Goal: Transaction & Acquisition: Purchase product/service

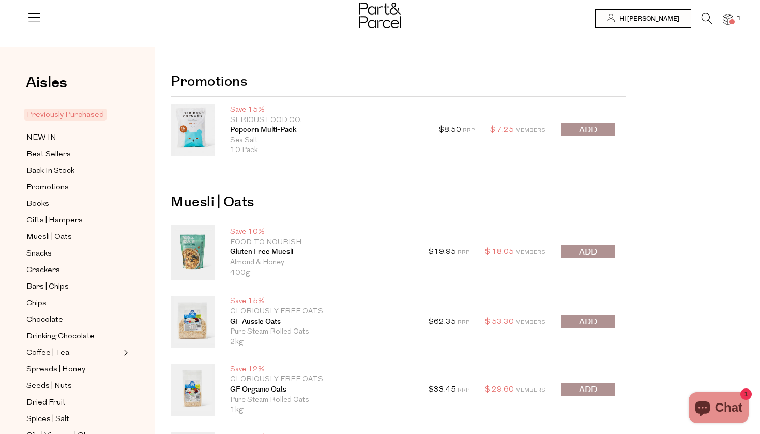
click at [598, 132] on button "submit" at bounding box center [588, 129] width 54 height 13
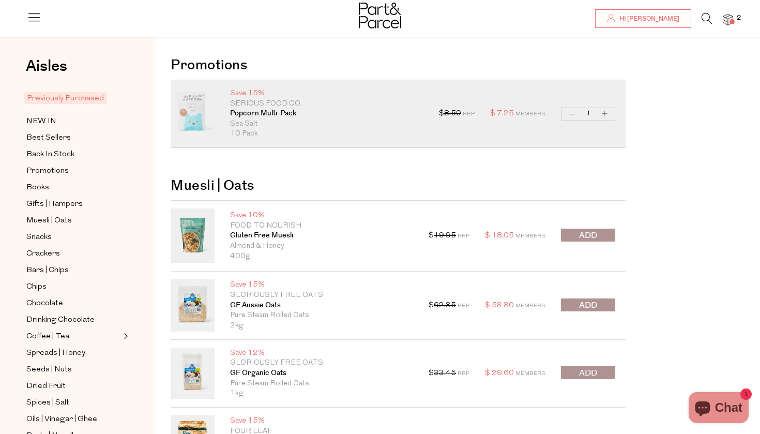
scroll to position [19, 0]
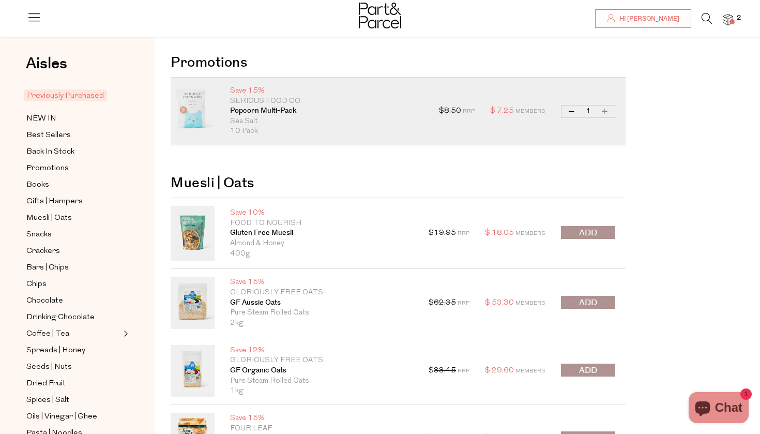
click at [607, 110] on button "Increase Popcorn Multi-Pack" at bounding box center [604, 111] width 12 height 12
type input "2"
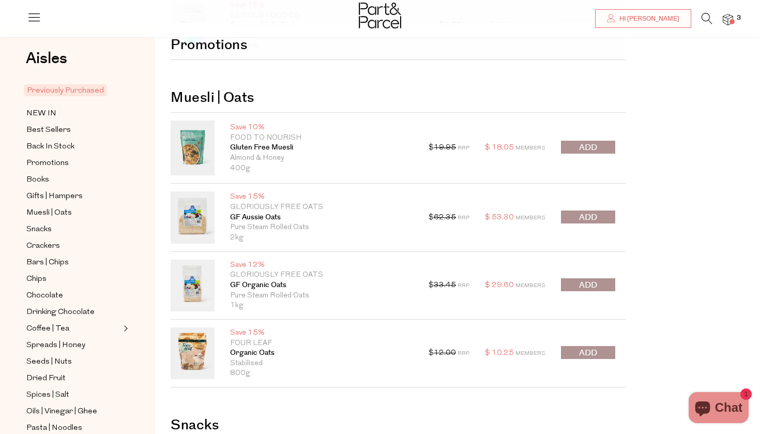
scroll to position [105, 0]
click at [585, 138] on div "$ 19.95 RRP $ 18.05 Members Decrease Gluten Free Muesli 1 Increase Gluten Free …" at bounding box center [521, 147] width 187 height 55
click at [585, 143] on span "submit" at bounding box center [588, 147] width 18 height 12
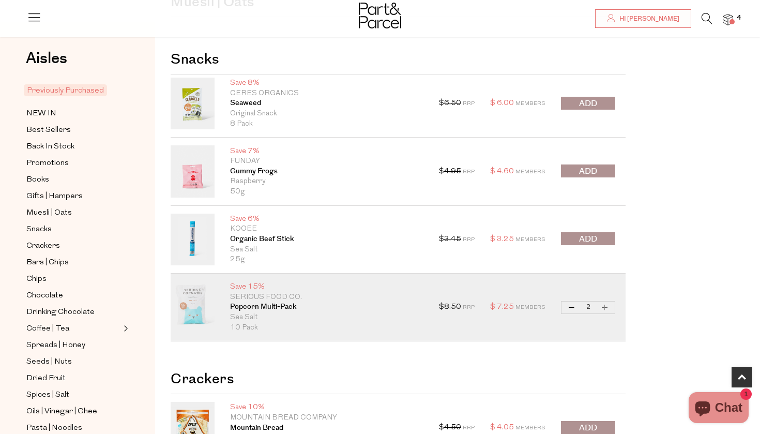
scroll to position [474, 0]
click at [602, 237] on button "submit" at bounding box center [588, 238] width 54 height 13
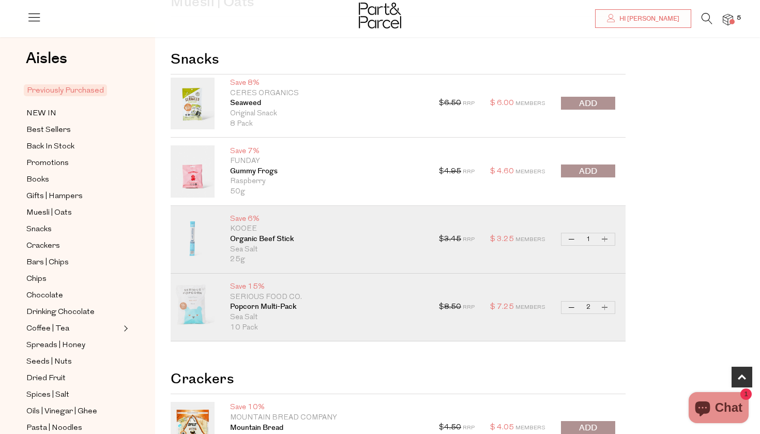
click at [605, 238] on button "Increase Organic Beef Stick" at bounding box center [604, 239] width 12 height 12
type input "2"
click at [603, 237] on button "Increase Organic Beef Stick" at bounding box center [604, 239] width 12 height 12
type input "3"
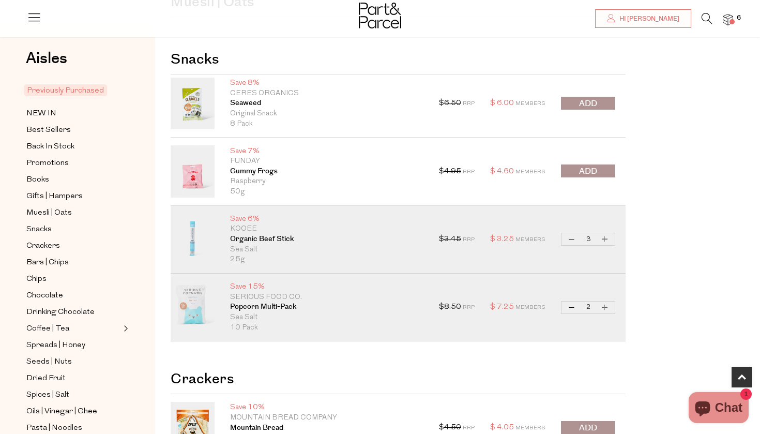
type input "3"
click at [706, 22] on icon at bounding box center [706, 18] width 11 height 11
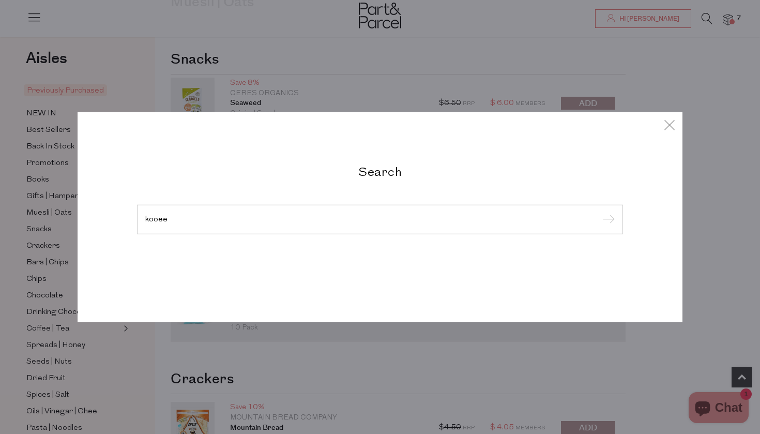
type input "kooee"
click at [607, 220] on input "submit" at bounding box center [607, 220] width 16 height 16
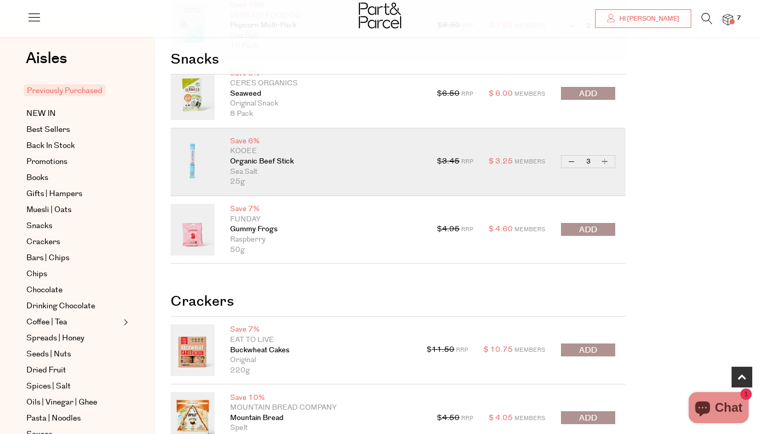
scroll to position [556, 0]
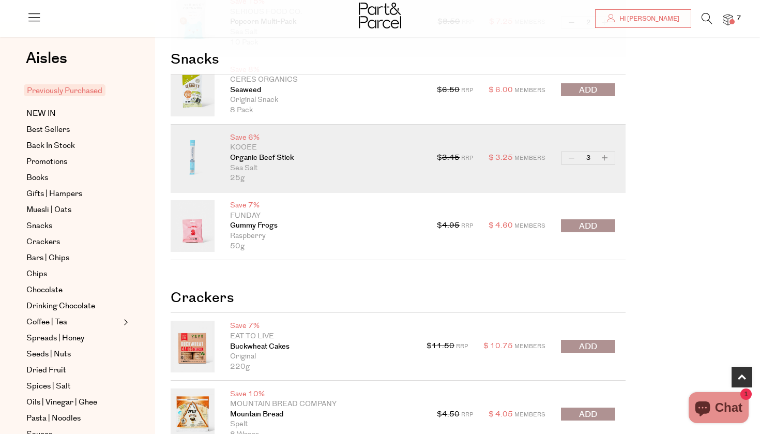
click at [605, 156] on button "Increase Organic Beef Stick" at bounding box center [604, 158] width 12 height 12
type input "4"
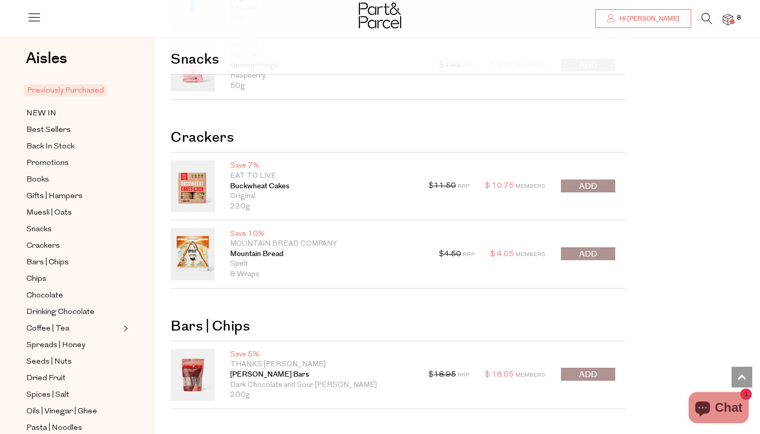
scroll to position [718, 0]
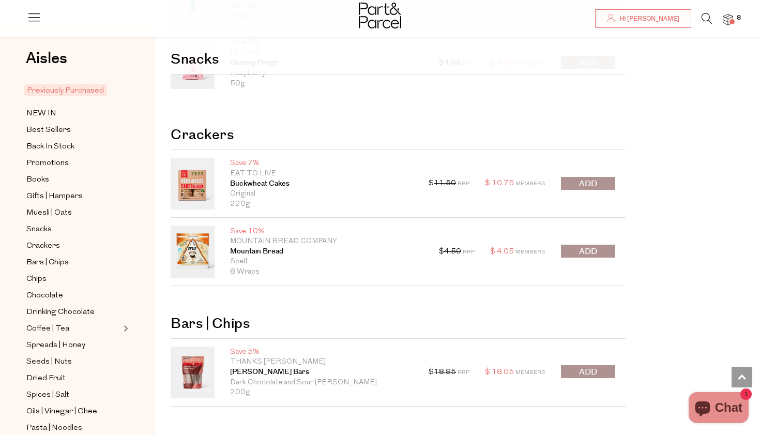
click at [603, 248] on button "submit" at bounding box center [588, 250] width 54 height 13
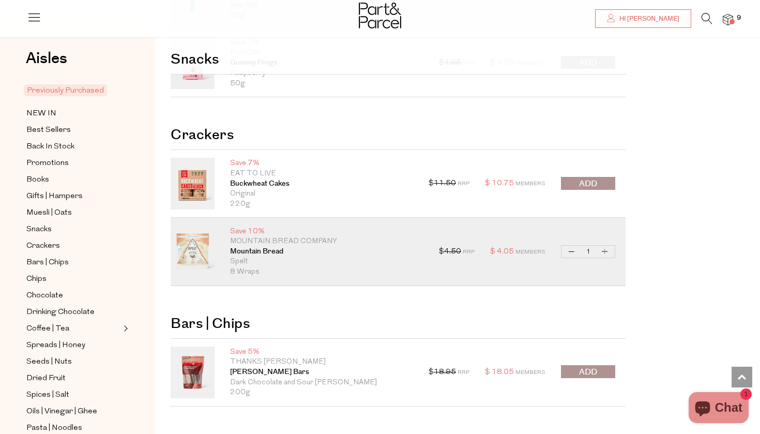
click at [606, 248] on button "Increase Mountain Bread" at bounding box center [604, 251] width 12 height 12
type input "2"
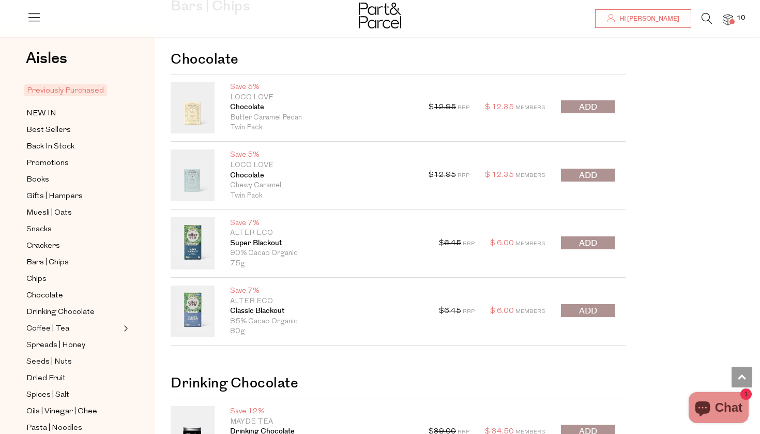
scroll to position [1106, 0]
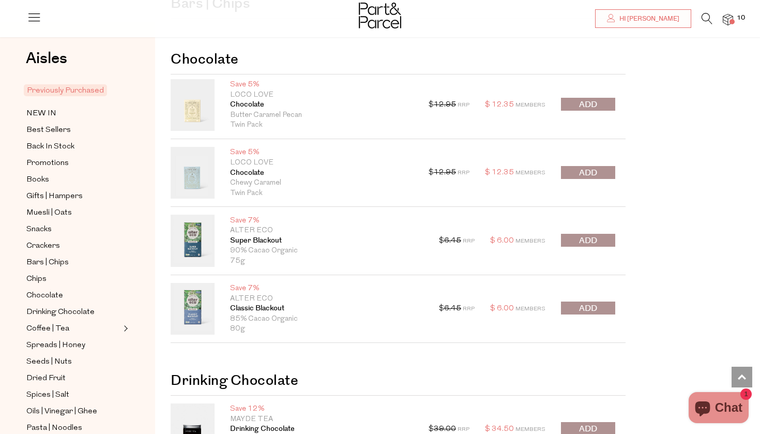
click at [597, 304] on button "submit" at bounding box center [588, 307] width 54 height 13
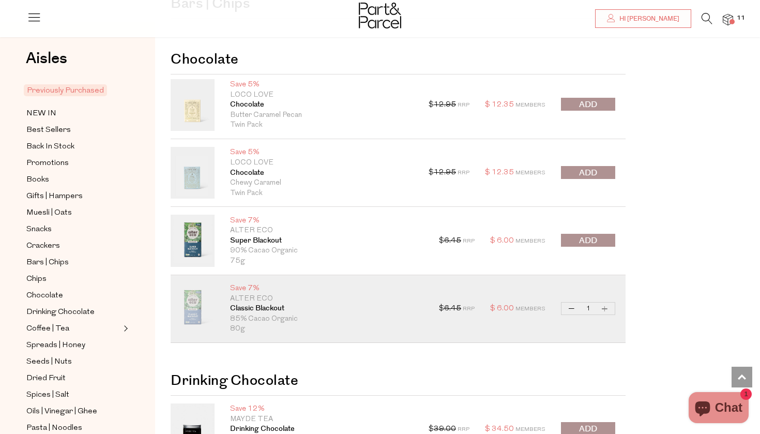
click at [605, 302] on button "Increase Classic Blackout" at bounding box center [604, 308] width 12 height 12
type input "2"
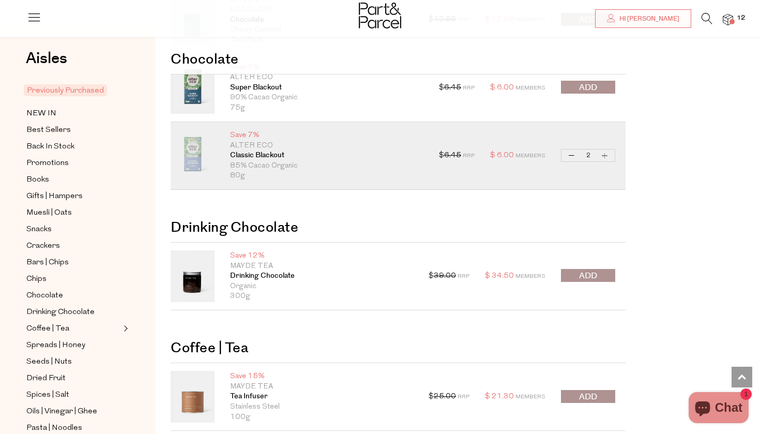
click at [609, 272] on button "submit" at bounding box center [588, 275] width 54 height 13
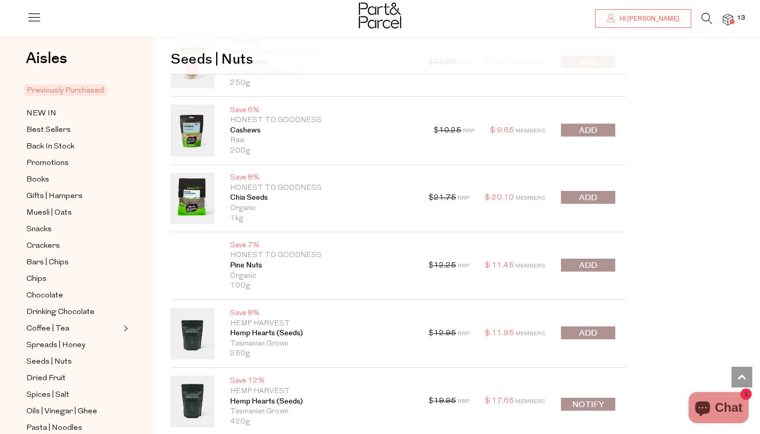
scroll to position [1971, 0]
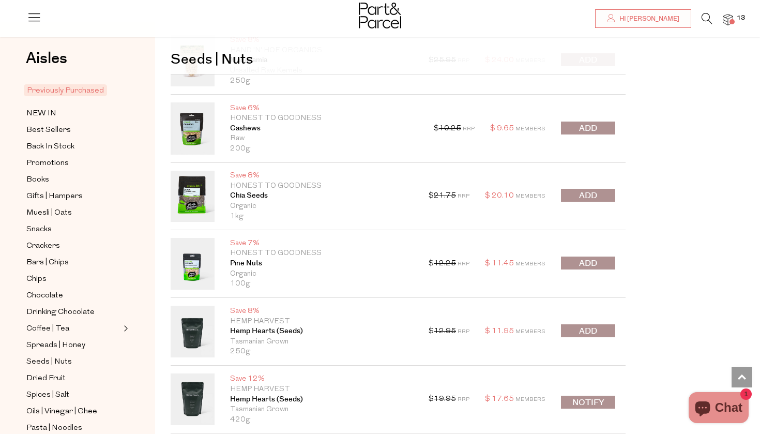
click at [577, 256] on button "submit" at bounding box center [588, 262] width 54 height 13
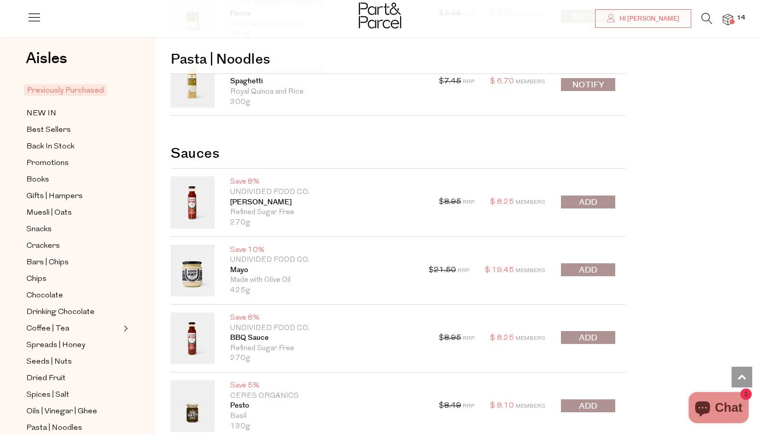
scroll to position [3133, 0]
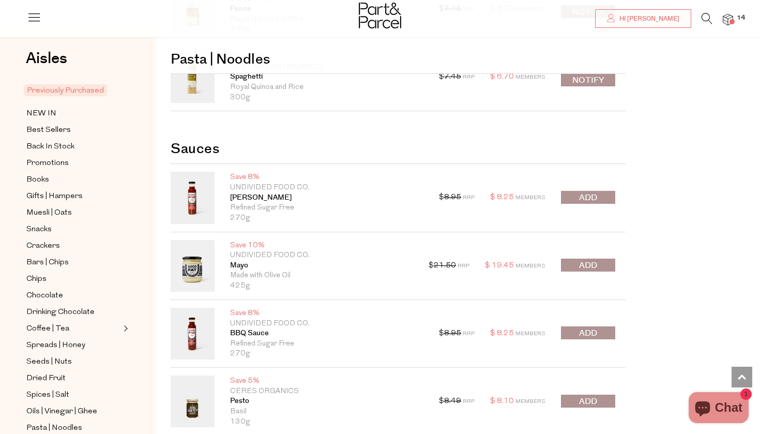
click at [582, 192] on span "submit" at bounding box center [588, 198] width 18 height 12
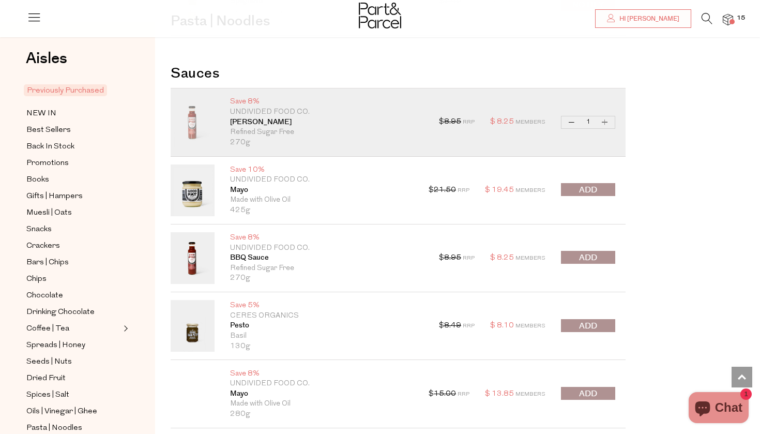
scroll to position [3210, 0]
click at [589, 387] on span "submit" at bounding box center [588, 393] width 18 height 12
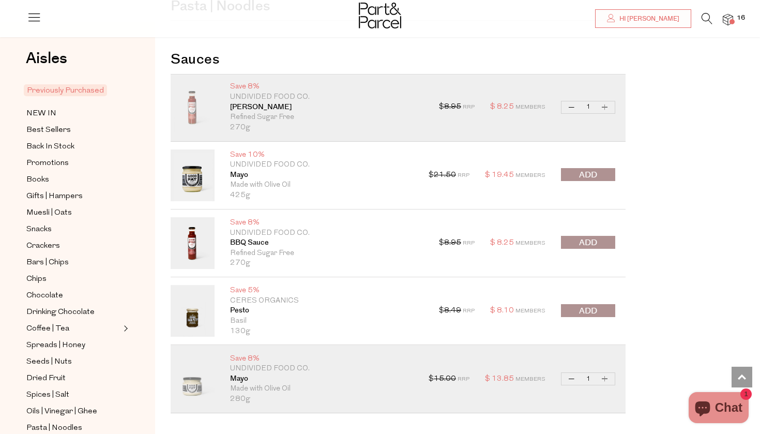
scroll to position [3219, 0]
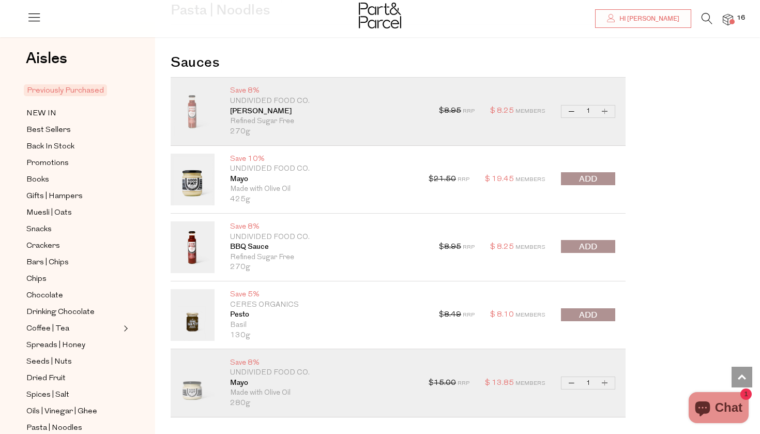
click at [595, 241] on span "submit" at bounding box center [588, 247] width 18 height 12
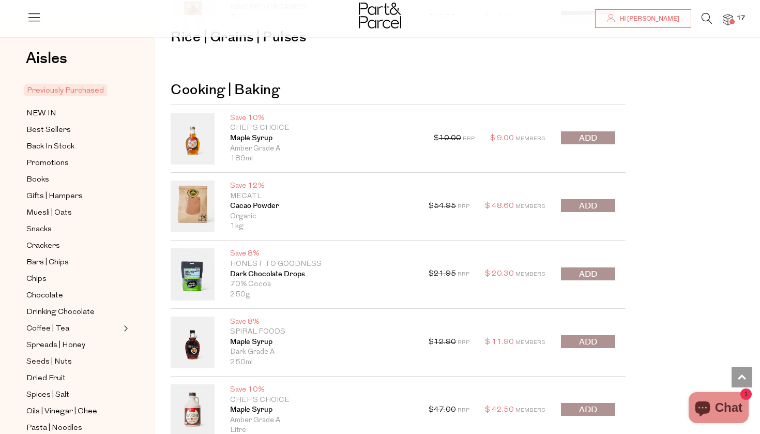
scroll to position [4424, 0]
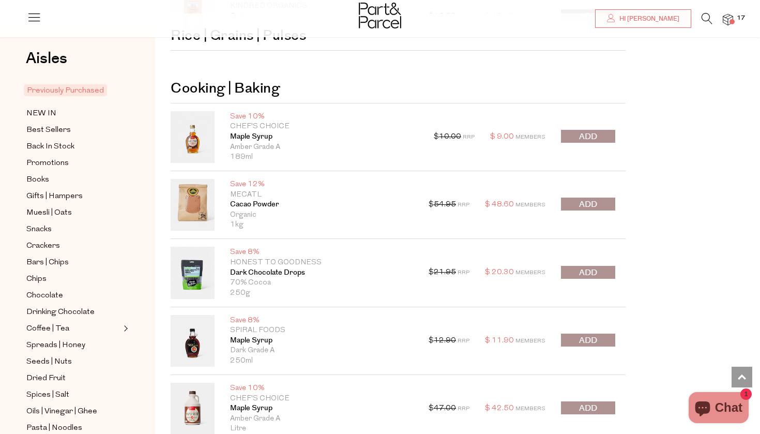
click at [587, 267] on span "submit" at bounding box center [588, 273] width 18 height 12
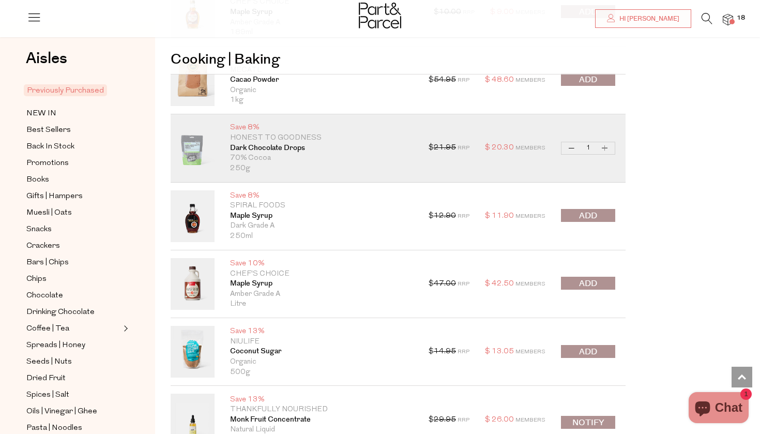
scroll to position [4550, 0]
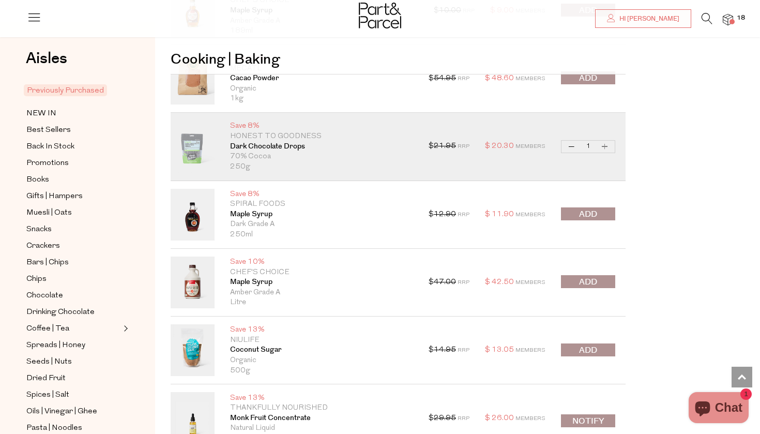
click at [595, 276] on span "submit" at bounding box center [588, 282] width 18 height 12
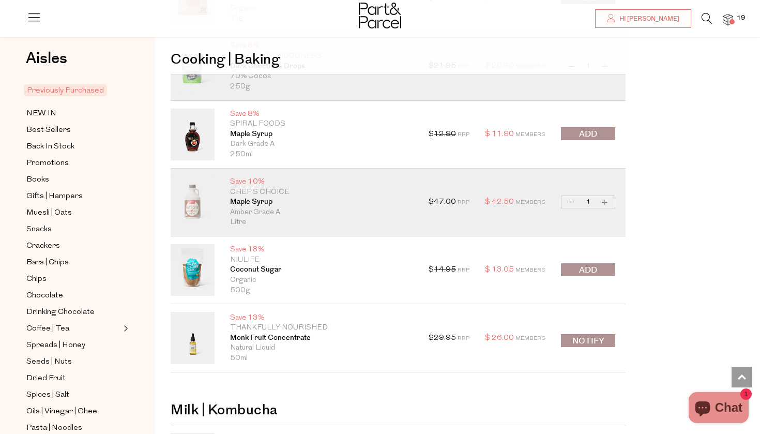
scroll to position [4639, 0]
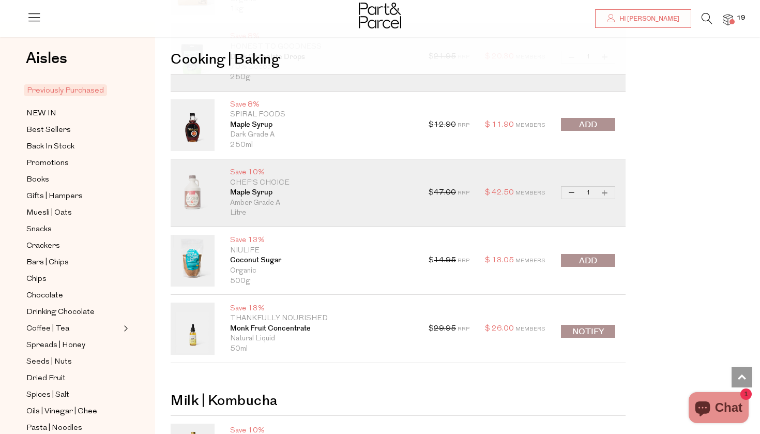
click at [591, 255] on span "submit" at bounding box center [588, 261] width 18 height 12
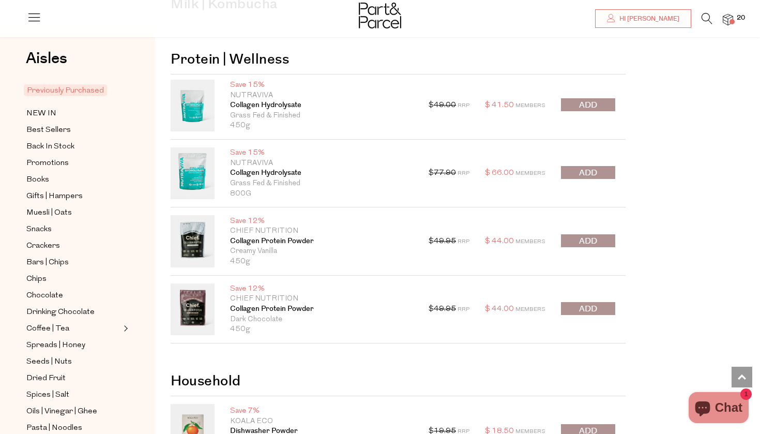
scroll to position [5111, 0]
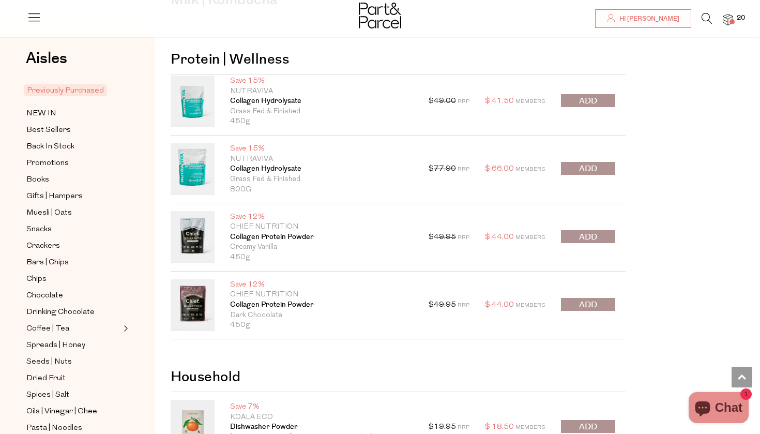
click at [590, 299] on span "submit" at bounding box center [588, 305] width 18 height 12
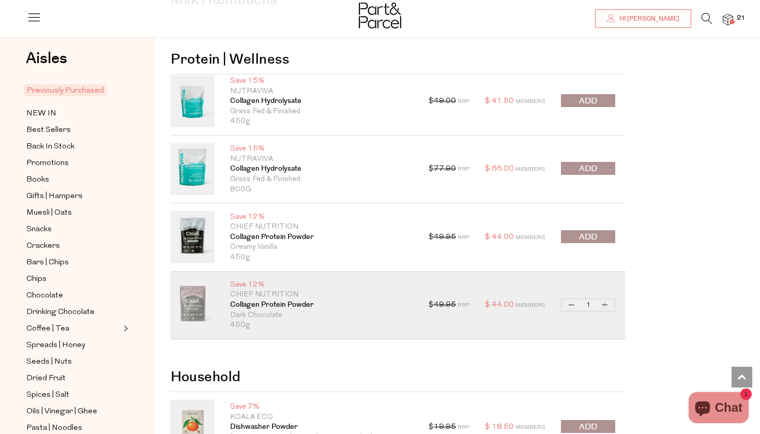
click at [607, 299] on button "Increase Collagen Protein Powder" at bounding box center [604, 305] width 12 height 12
type input "2"
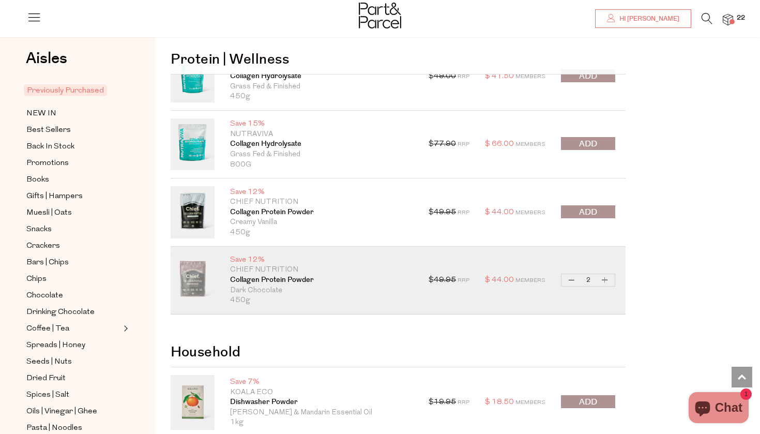
scroll to position [5137, 0]
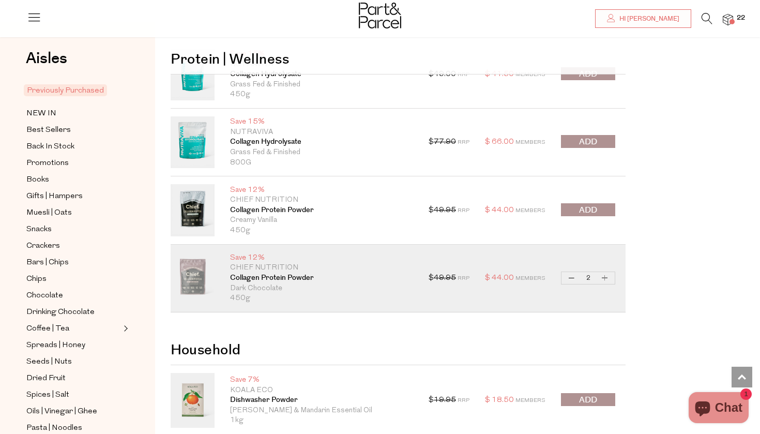
click at [595, 204] on span "submit" at bounding box center [588, 210] width 18 height 12
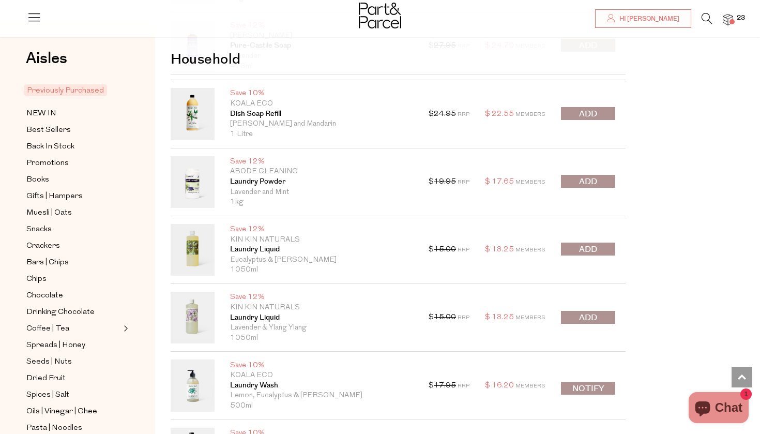
scroll to position [5764, 0]
click at [596, 312] on span "submit" at bounding box center [588, 318] width 18 height 12
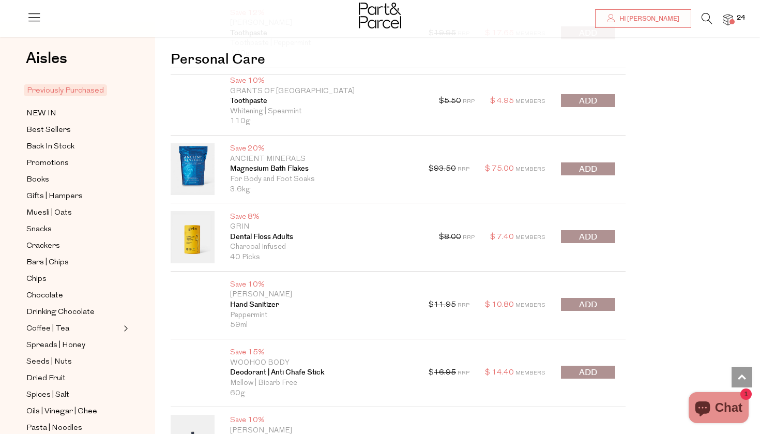
scroll to position [6444, 0]
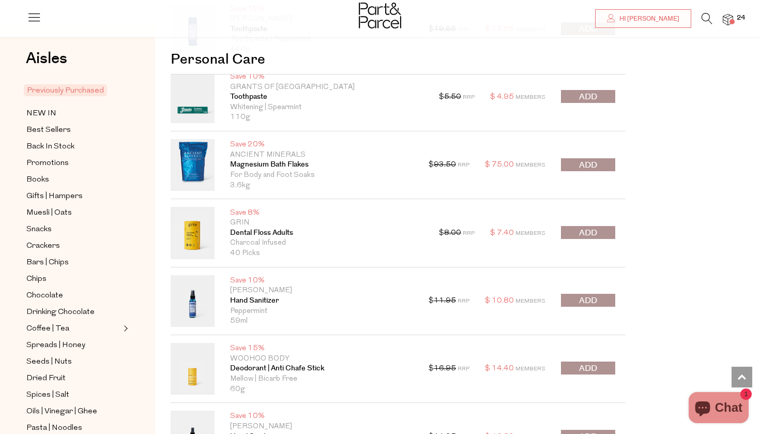
click at [587, 295] on span "submit" at bounding box center [588, 301] width 18 height 12
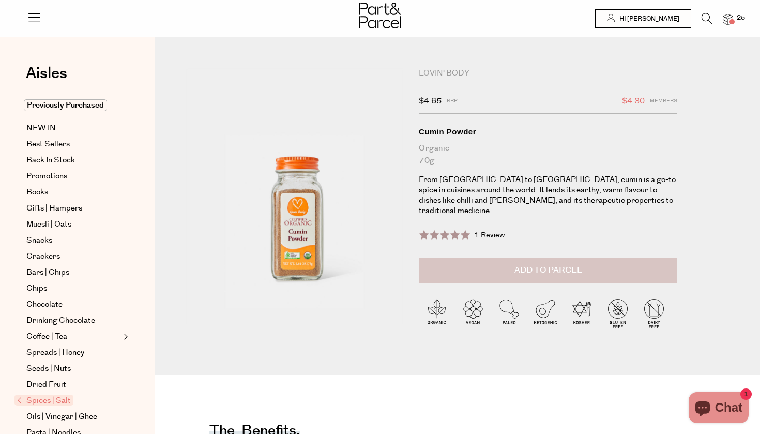
click at [534, 264] on span "Add to Parcel" at bounding box center [548, 270] width 68 height 12
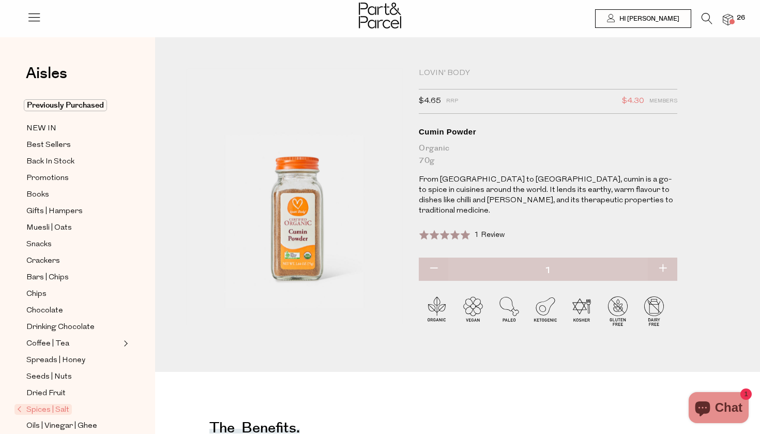
click at [706, 17] on icon at bounding box center [706, 18] width 11 height 11
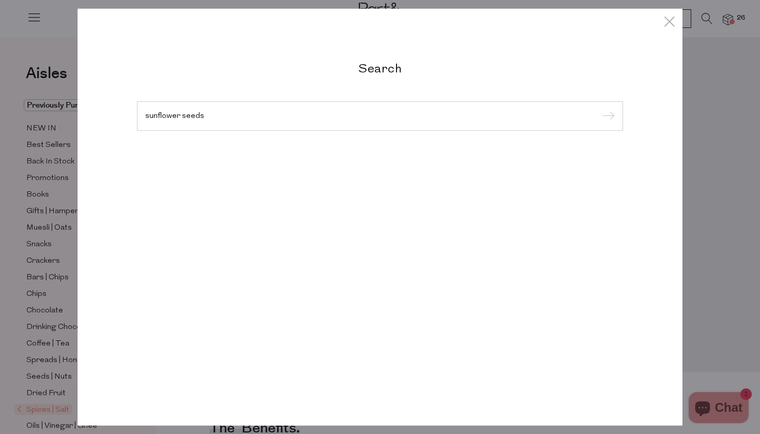
type input "sunflower seeds"
click at [607, 116] on input "submit" at bounding box center [607, 117] width 16 height 16
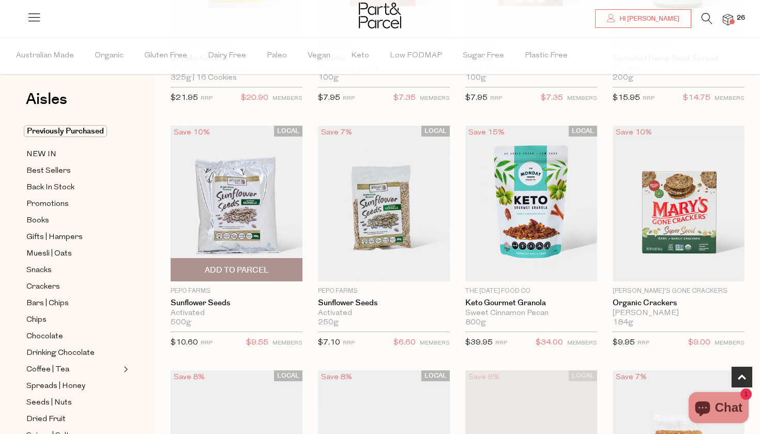
scroll to position [235, 0]
click at [267, 219] on img at bounding box center [237, 203] width 132 height 156
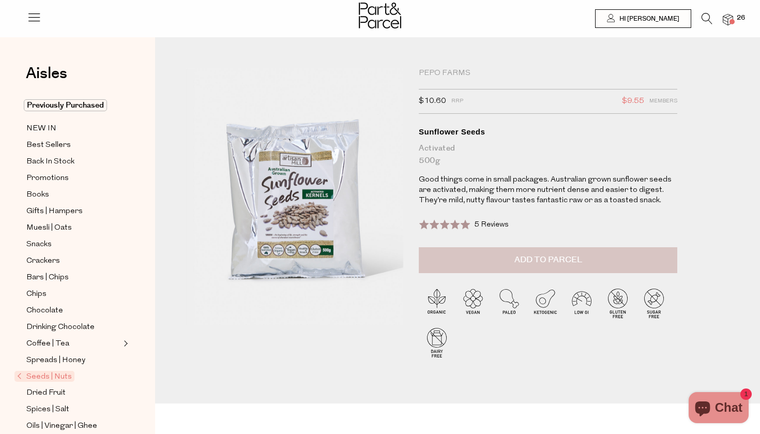
click at [510, 255] on button "Add to Parcel" at bounding box center [548, 260] width 258 height 26
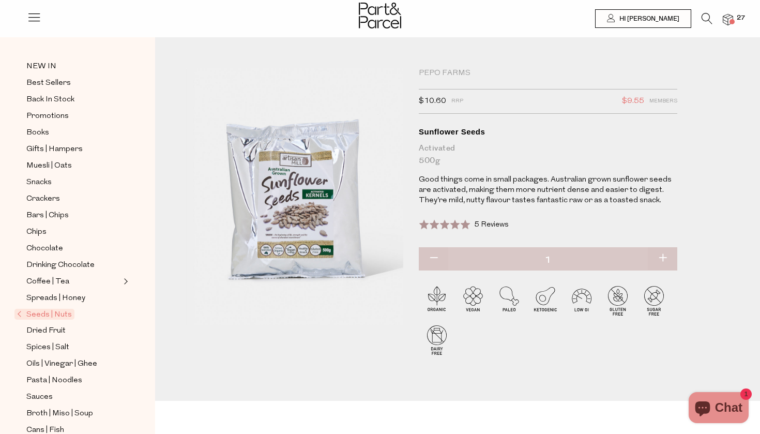
scroll to position [63, 0]
click at [62, 280] on span "Coffee | Tea" at bounding box center [47, 281] width 43 height 12
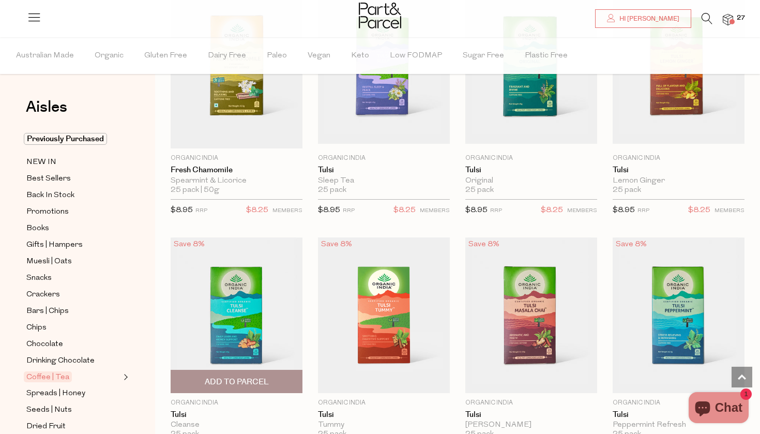
scroll to position [1383, 0]
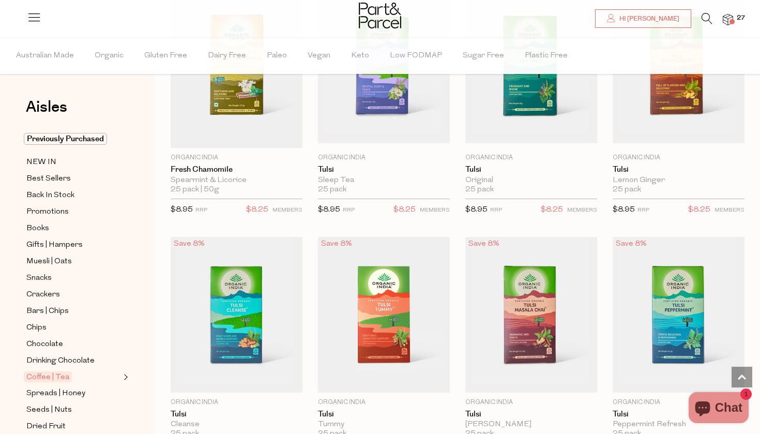
click at [122, 375] on span "Expand/Collapse Coffee | Tea" at bounding box center [124, 374] width 7 height 7
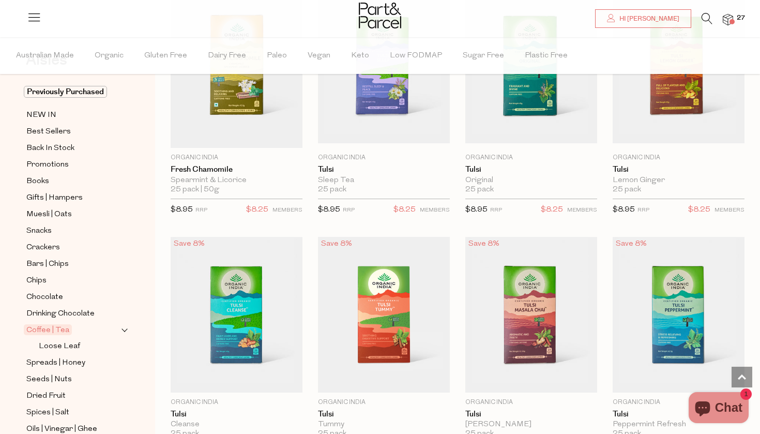
scroll to position [48, 0]
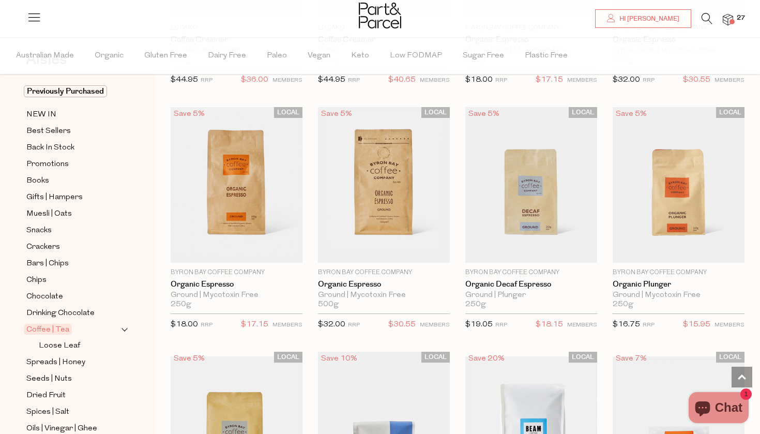
scroll to position [4734, 0]
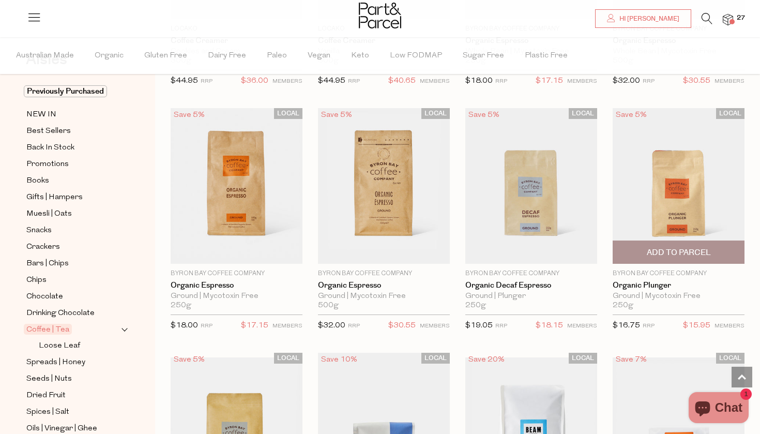
click at [668, 247] on span "Add To Parcel" at bounding box center [678, 252] width 64 height 11
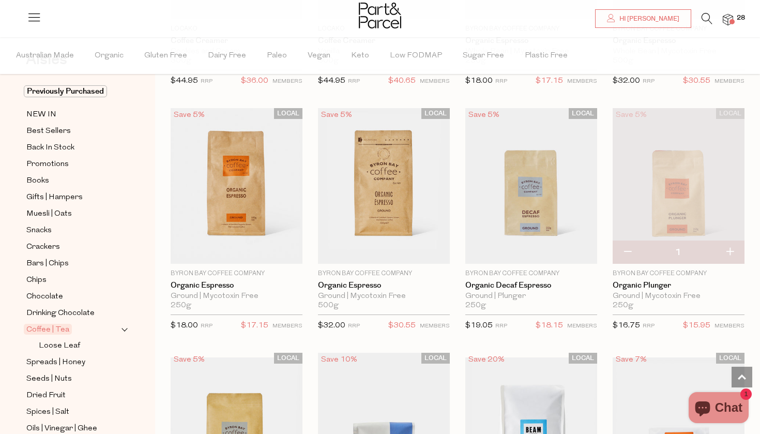
click at [730, 241] on button "button" at bounding box center [729, 252] width 29 height 23
type input "2"
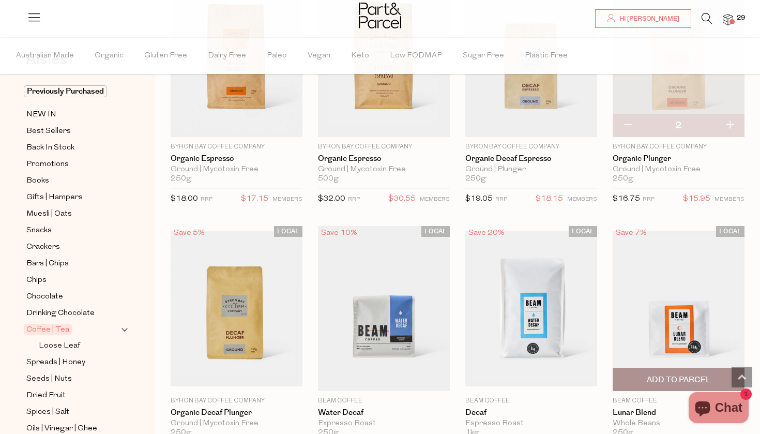
scroll to position [4865, 0]
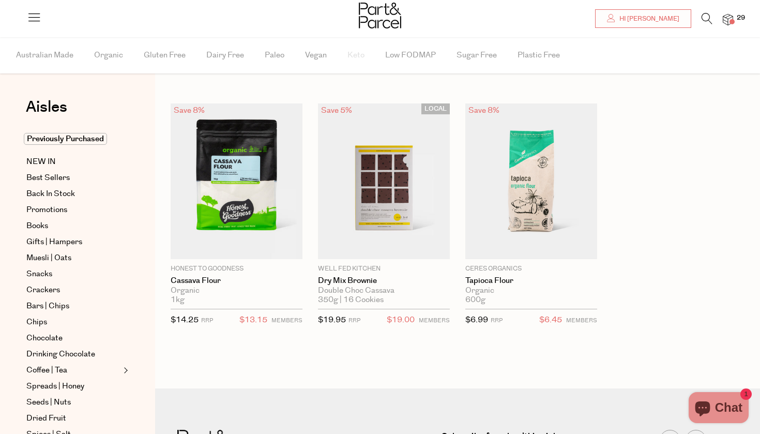
scroll to position [13, 0]
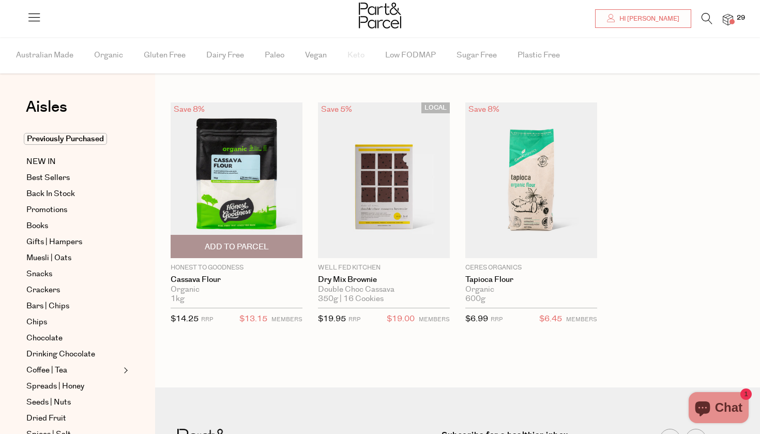
click at [263, 250] on span "Add To Parcel" at bounding box center [237, 246] width 64 height 11
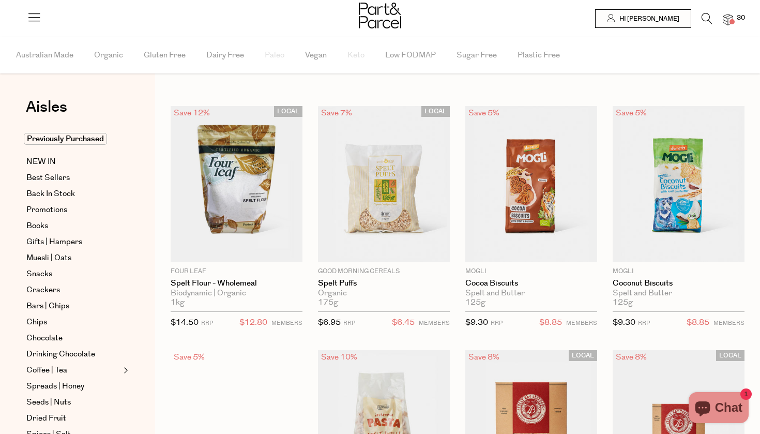
scroll to position [11, 0]
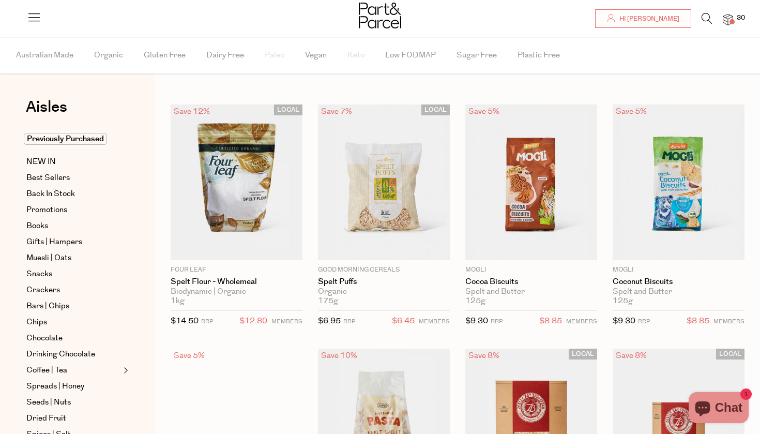
type input "2"
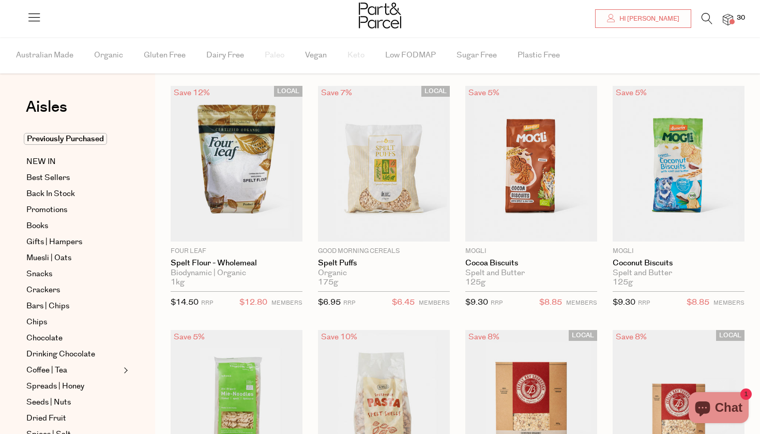
scroll to position [29, 0]
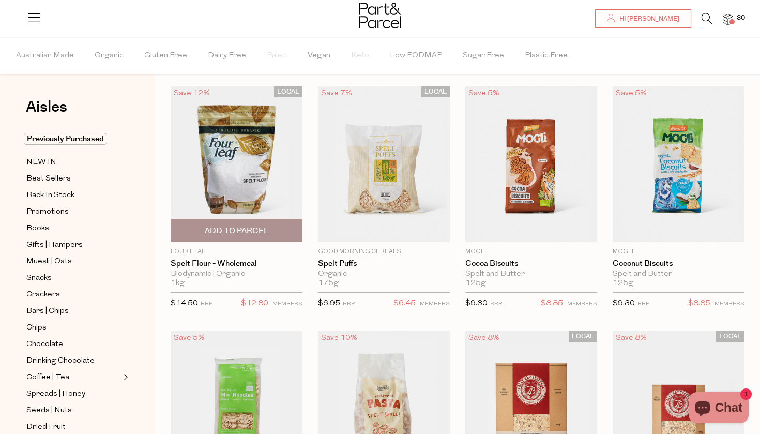
click at [263, 237] on span "Add To Parcel" at bounding box center [237, 230] width 126 height 22
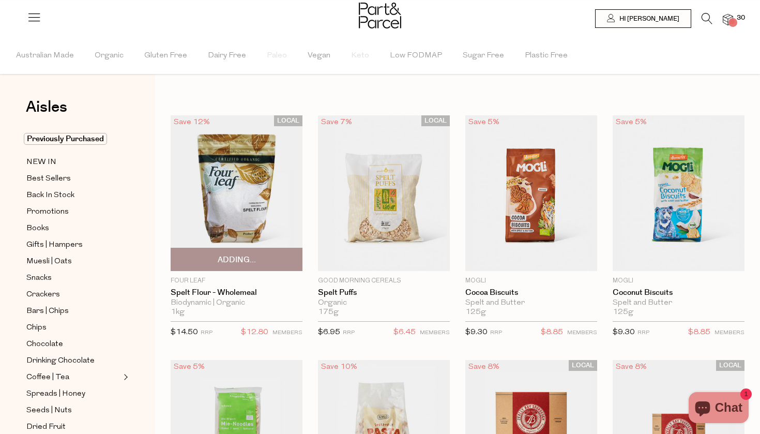
scroll to position [0, 0]
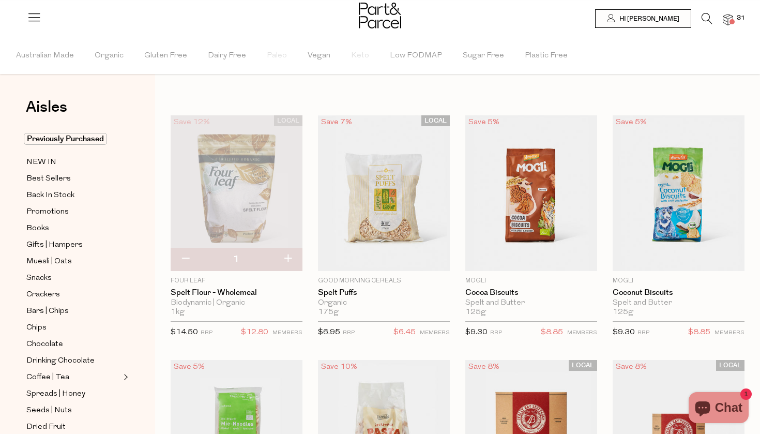
click at [726, 24] on img at bounding box center [727, 20] width 10 height 12
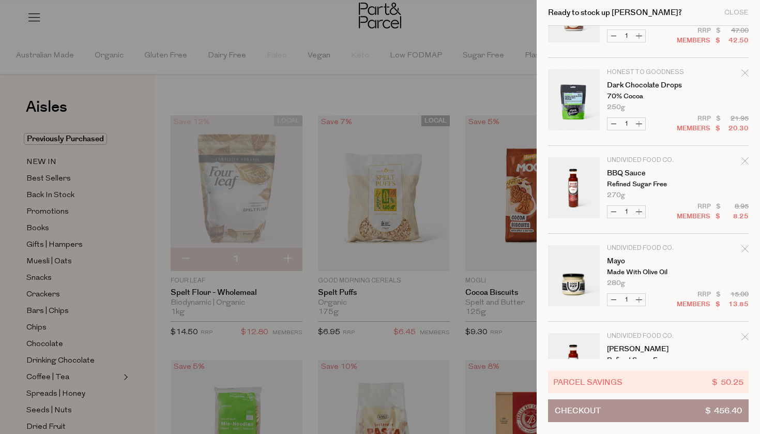
scroll to position [936, 0]
click at [745, 160] on icon "Remove BBQ Sauce" at bounding box center [744, 159] width 7 height 7
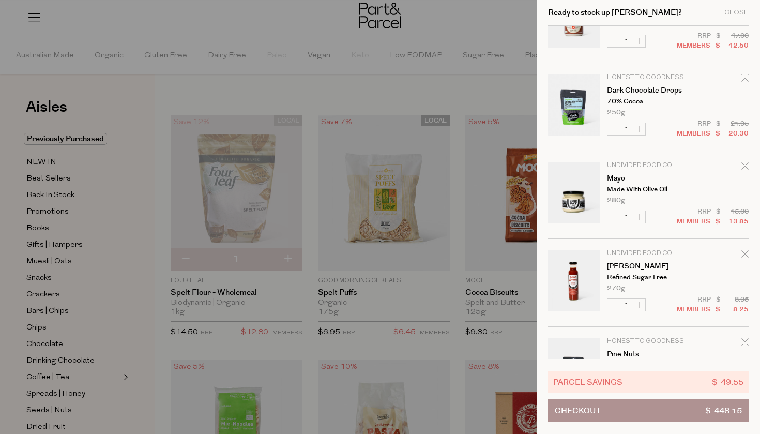
scroll to position [947, 0]
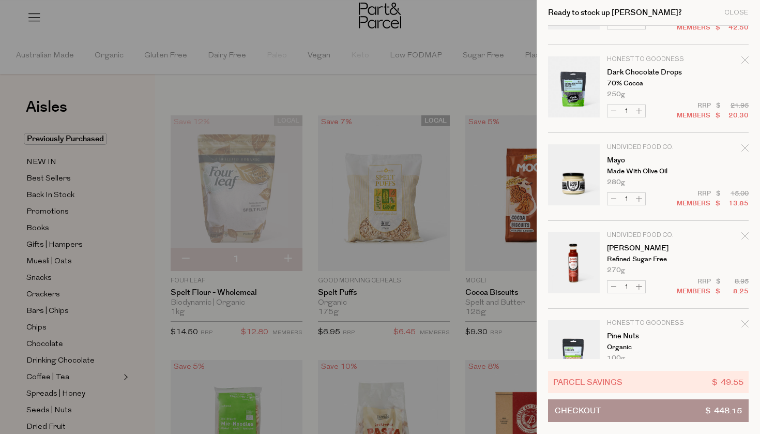
click at [744, 236] on icon "Remove Tomato Ketchup" at bounding box center [744, 235] width 7 height 7
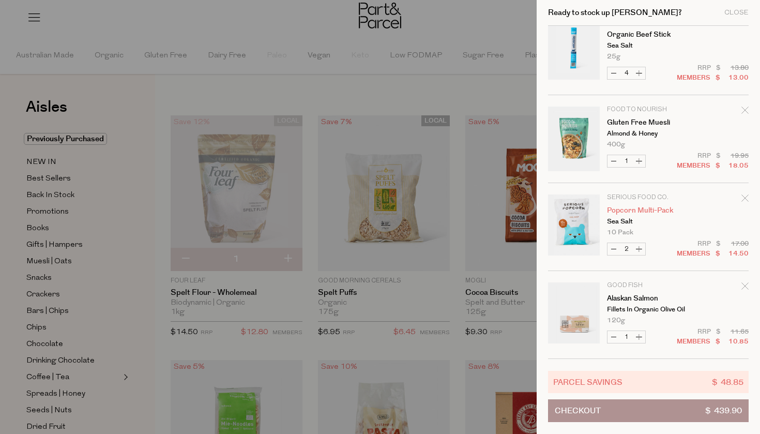
scroll to position [1512, 0]
click at [612, 250] on button "Decrease Popcorn Multi-Pack" at bounding box center [613, 249] width 12 height 12
type input "1"
click at [642, 337] on button "Increase Alaskan Salmon" at bounding box center [638, 337] width 12 height 12
type input "2"
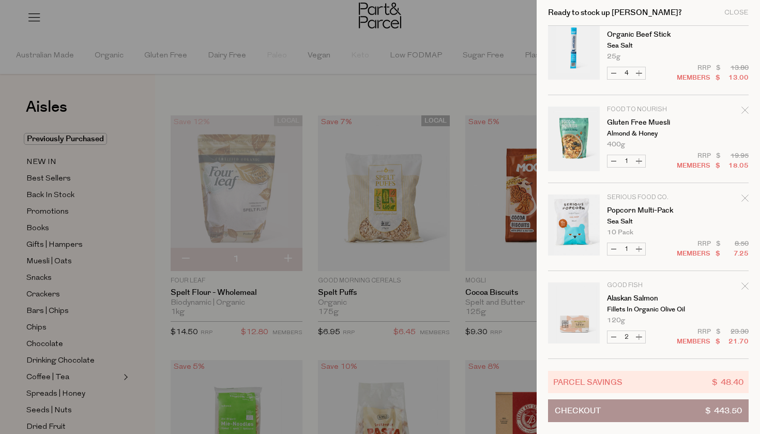
click at [638, 337] on button "Increase Alaskan Salmon" at bounding box center [638, 337] width 12 height 12
type input "3"
click at [637, 337] on button "Increase Alaskan Salmon" at bounding box center [638, 337] width 12 height 12
type input "4"
click at [468, 95] on div at bounding box center [380, 217] width 760 height 434
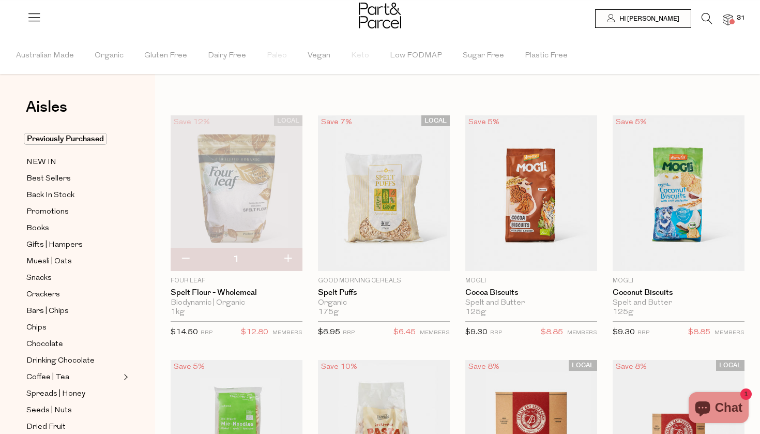
click at [709, 19] on icon at bounding box center [706, 18] width 11 height 11
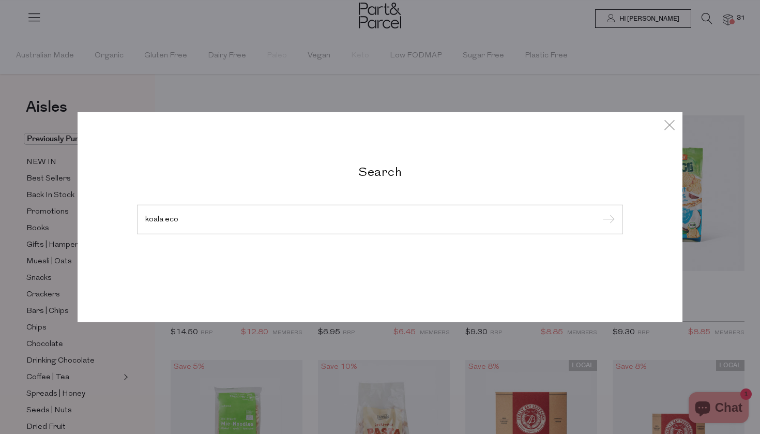
type input "koala eco"
click at [607, 220] on input "submit" at bounding box center [607, 220] width 16 height 16
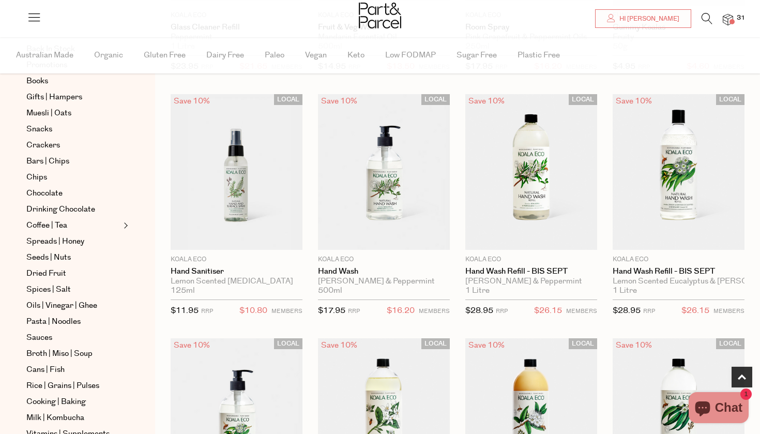
scroll to position [530, 0]
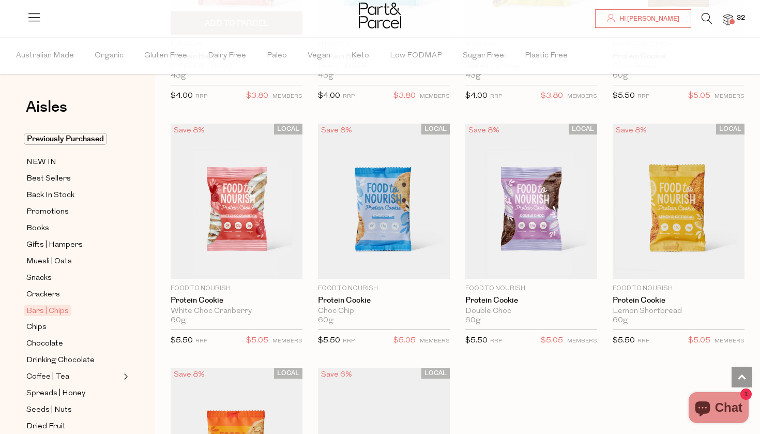
scroll to position [2719, 0]
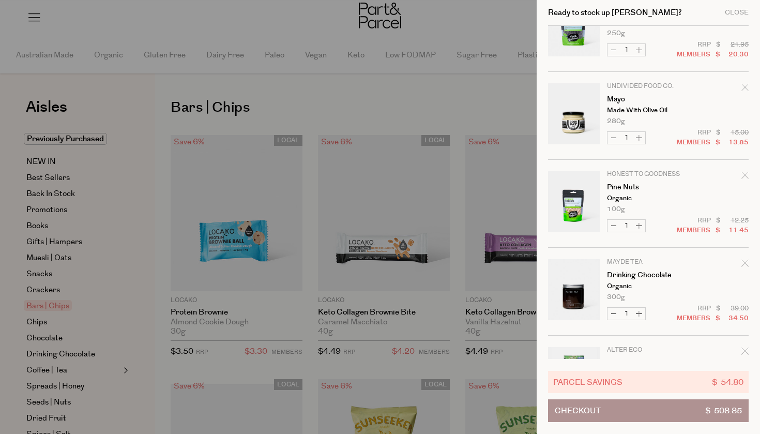
scroll to position [1276, 0]
